Goal: Task Accomplishment & Management: Use online tool/utility

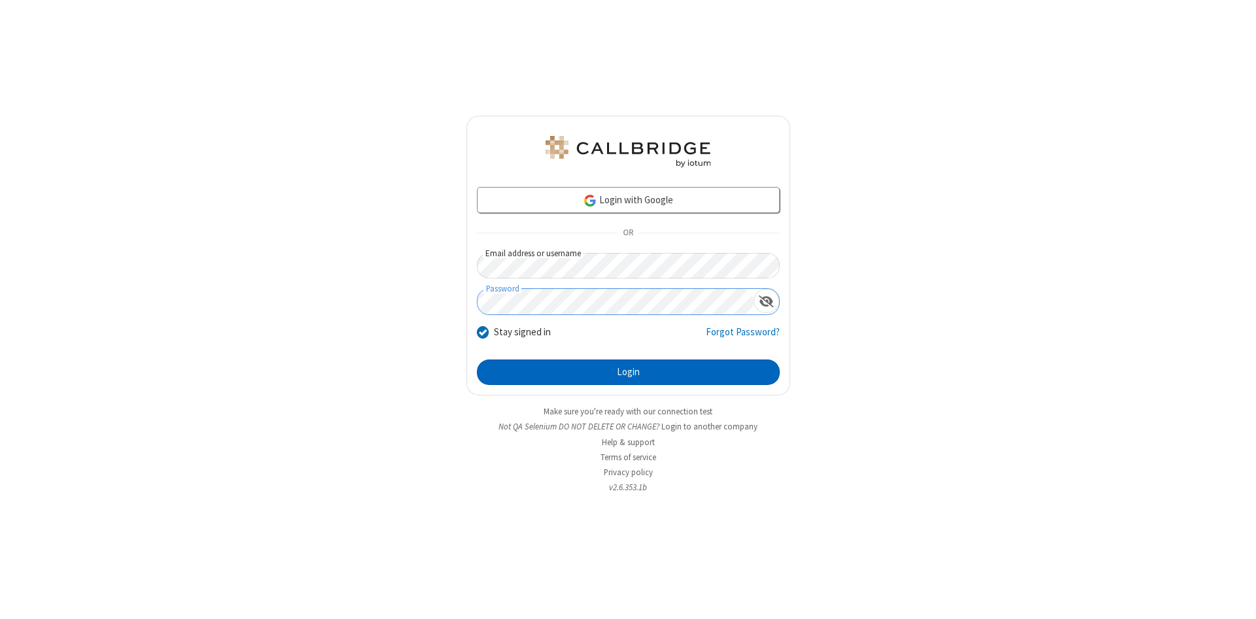
click at [628, 373] on button "Login" at bounding box center [628, 373] width 303 height 26
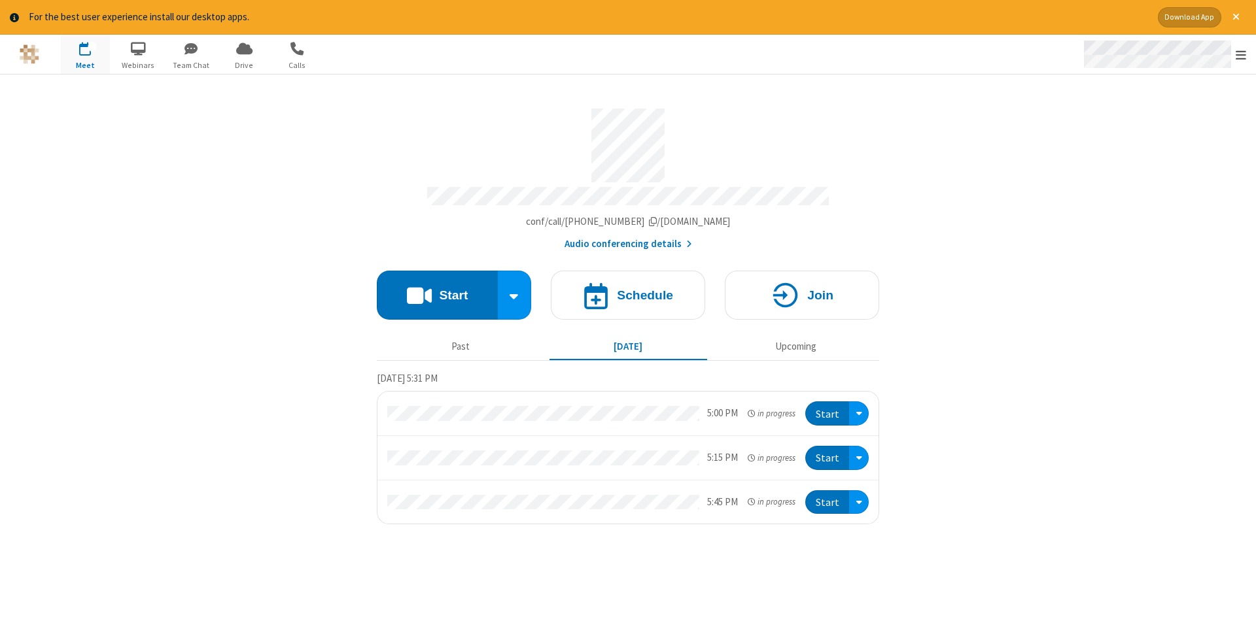
click at [1241, 55] on span "Open menu" at bounding box center [1240, 54] width 10 height 13
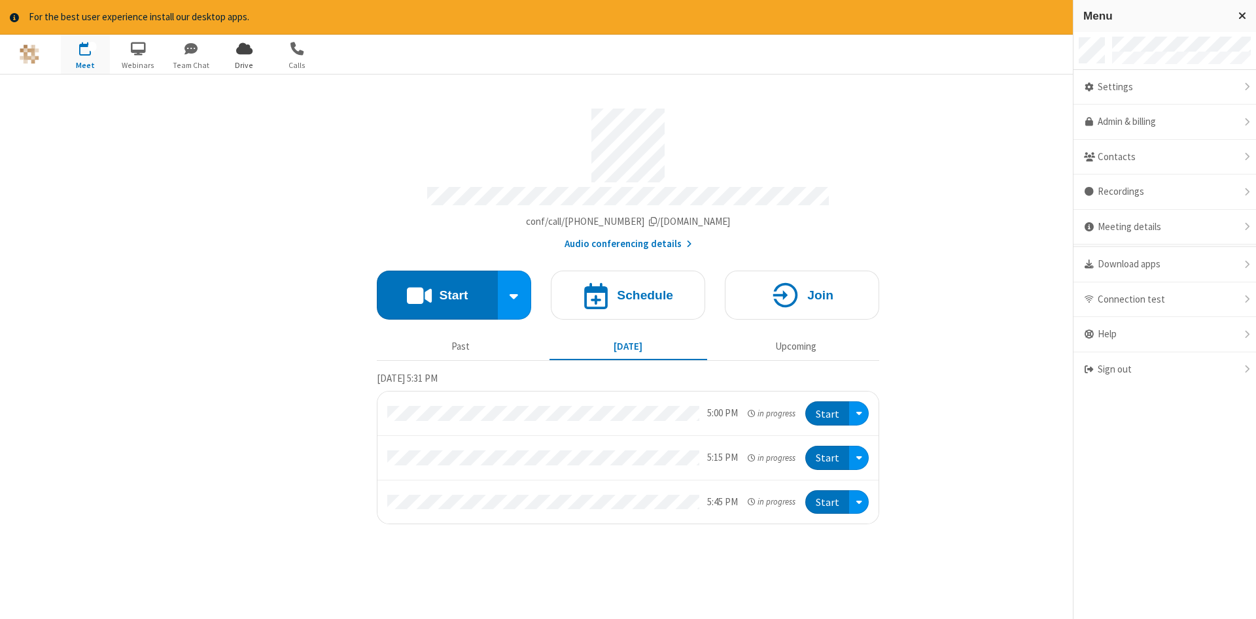
click at [244, 65] on span "Drive" at bounding box center [244, 66] width 49 height 12
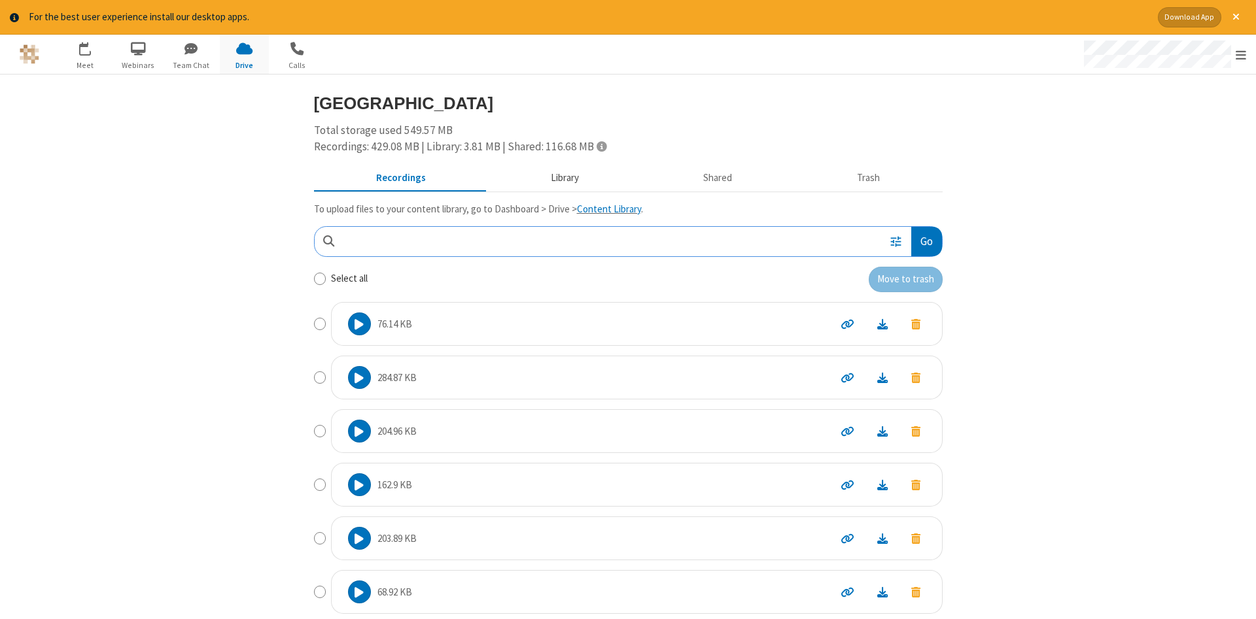
click at [562, 177] on button "Library" at bounding box center [564, 177] width 153 height 25
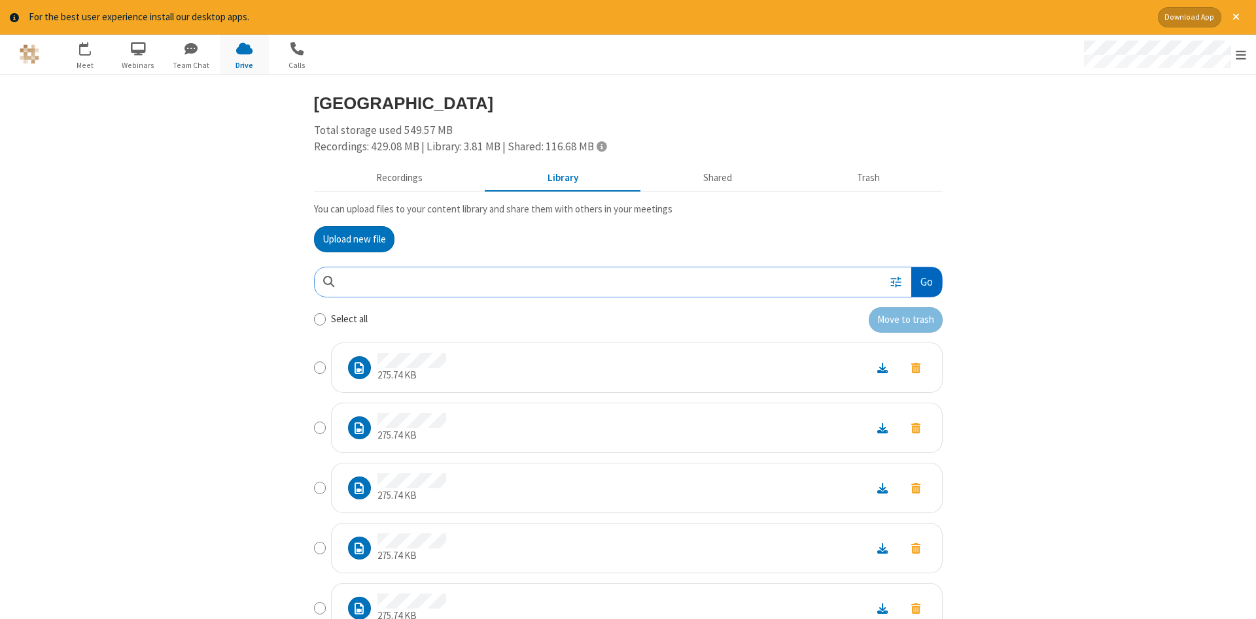
click at [925, 282] on button "Go" at bounding box center [926, 282] width 30 height 29
click at [354, 239] on button "Upload new file" at bounding box center [354, 239] width 80 height 26
